Goal: Transaction & Acquisition: Purchase product/service

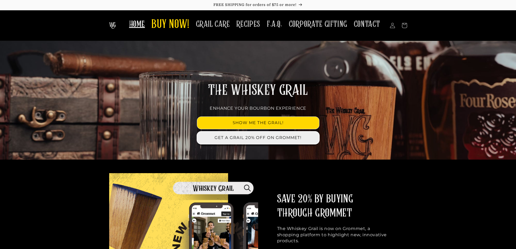
click at [312, 138] on link "GET A GRAIL 20% OFF ON GROMMET!" at bounding box center [258, 138] width 122 height 12
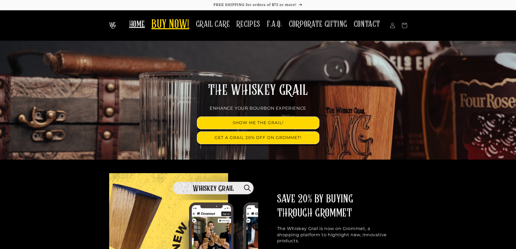
click at [173, 26] on span "BUY NOW!" at bounding box center [170, 24] width 38 height 15
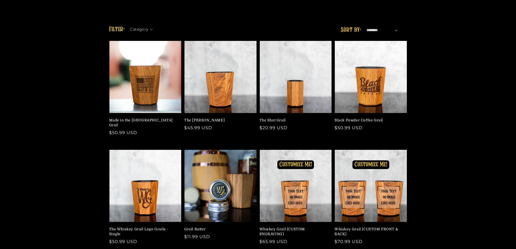
scroll to position [81, 0]
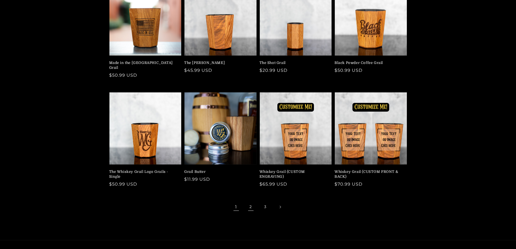
click at [251, 201] on link "2" at bounding box center [251, 207] width 12 height 12
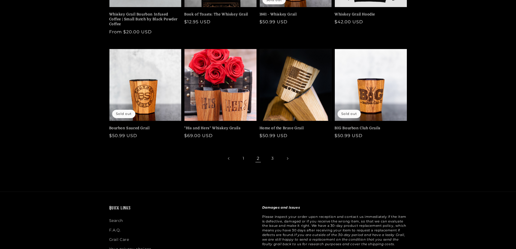
scroll to position [136, 0]
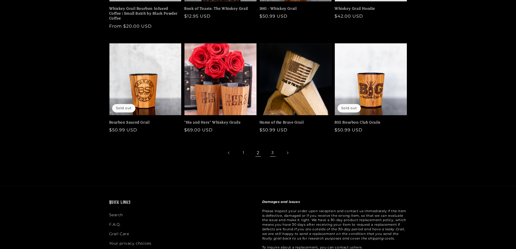
click at [271, 150] on link "3" at bounding box center [273, 153] width 12 height 12
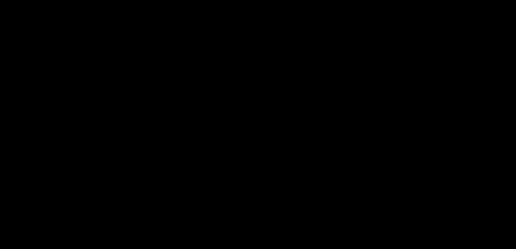
scroll to position [1870, 0]
